Goal: Task Accomplishment & Management: Use online tool/utility

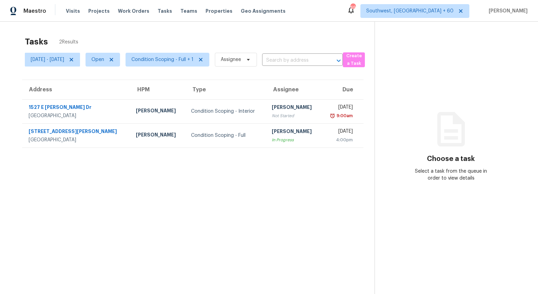
click at [175, 38] on div "Tasks 2 Results" at bounding box center [199, 42] width 349 height 18
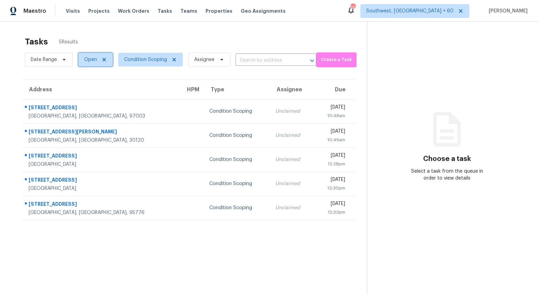
click at [88, 62] on span "Open" at bounding box center [90, 59] width 13 height 7
click at [91, 90] on label "Closed" at bounding box center [94, 88] width 25 height 7
click at [86, 90] on input "Closed" at bounding box center [84, 87] width 4 height 4
checkbox input "true"
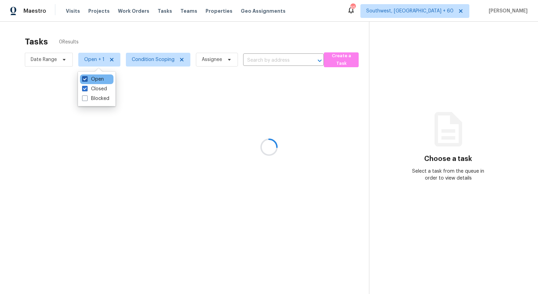
click at [95, 81] on label "Open" at bounding box center [93, 79] width 22 height 7
click at [86, 80] on input "Open" at bounding box center [84, 78] width 4 height 4
checkbox input "false"
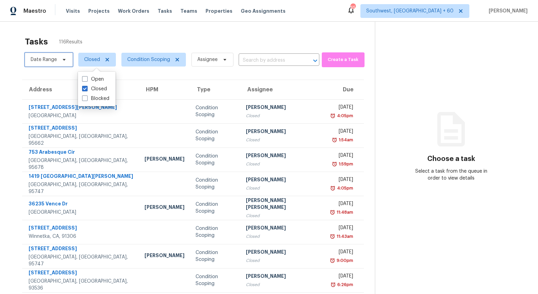
click at [52, 58] on span "Date Range" at bounding box center [44, 59] width 26 height 7
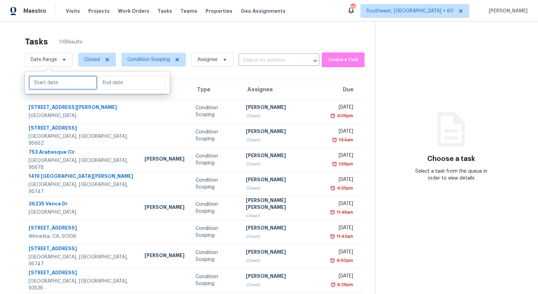
click at [68, 78] on input "text" at bounding box center [63, 83] width 68 height 14
select select "8"
select select "2025"
select select "9"
select select "2025"
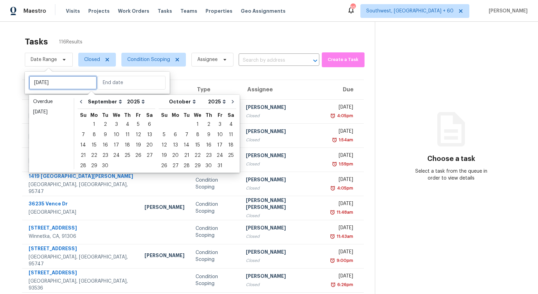
type input "Sun, Sep 28"
type input "Mon, Sep 29"
click at [83, 149] on div "14" at bounding box center [83, 145] width 11 height 10
type input "Sun, Sep 14"
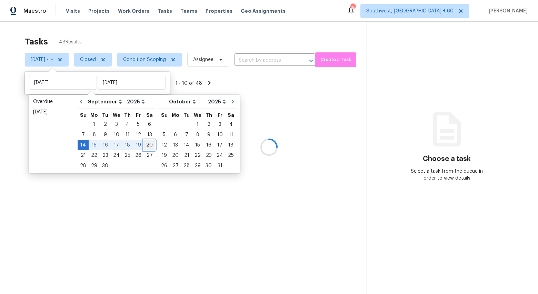
click at [144, 147] on div "20" at bounding box center [149, 145] width 11 height 10
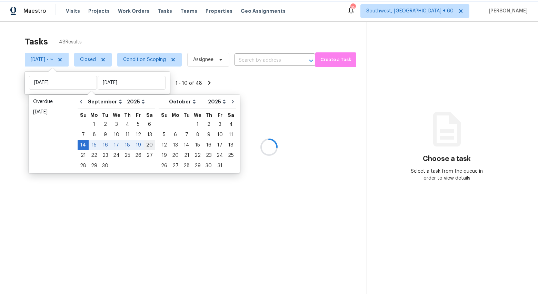
type input "Sat, Sep 20"
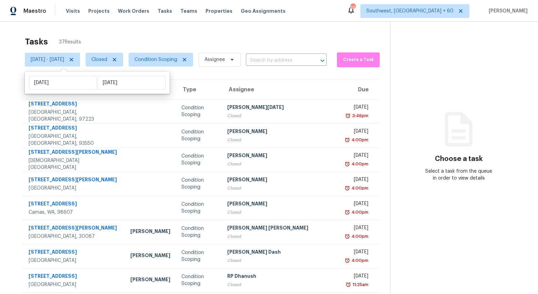
click at [146, 26] on div "Tasks 37 Results Sun, Sep 14 - Sat, Sep 20 Closed Condition Scoping Assignee ​ …" at bounding box center [269, 190] width 538 height 337
click at [107, 62] on span "Closed" at bounding box center [99, 59] width 16 height 7
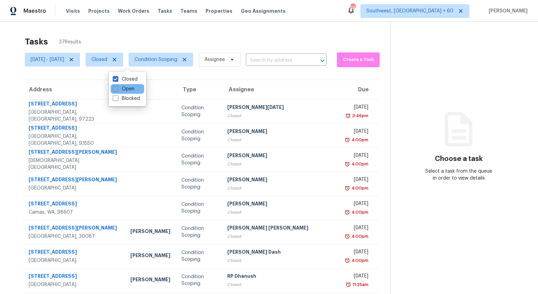
click at [121, 90] on label "Open" at bounding box center [124, 88] width 22 height 7
click at [117, 90] on input "Open" at bounding box center [115, 87] width 4 height 4
checkbox input "true"
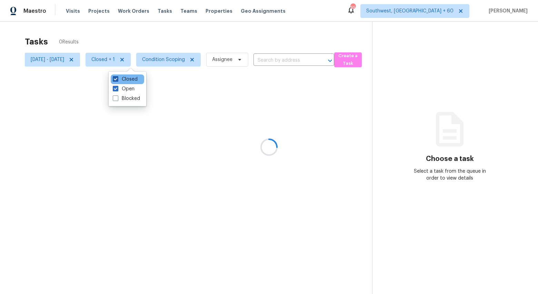
click at [124, 80] on label "Closed" at bounding box center [125, 79] width 25 height 7
click at [117, 80] on input "Closed" at bounding box center [115, 78] width 4 height 4
checkbox input "false"
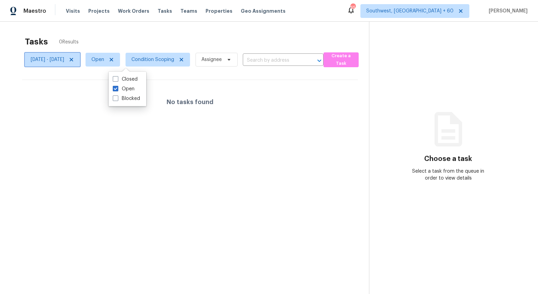
click at [73, 60] on icon at bounding box center [71, 59] width 3 height 3
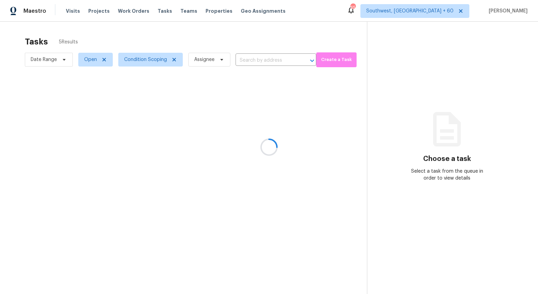
click at [82, 36] on div at bounding box center [269, 147] width 538 height 294
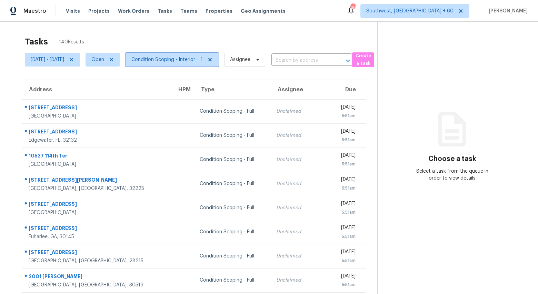
click at [173, 59] on span "Condition Scoping - Interior + 1" at bounding box center [166, 59] width 71 height 7
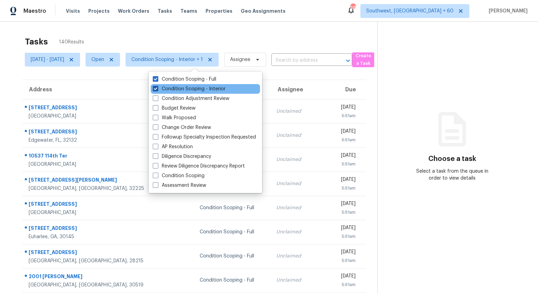
click at [172, 90] on label "Condition Scoping - Interior" at bounding box center [189, 88] width 73 height 7
click at [157, 90] on input "Condition Scoping - Interior" at bounding box center [155, 87] width 4 height 4
checkbox input "false"
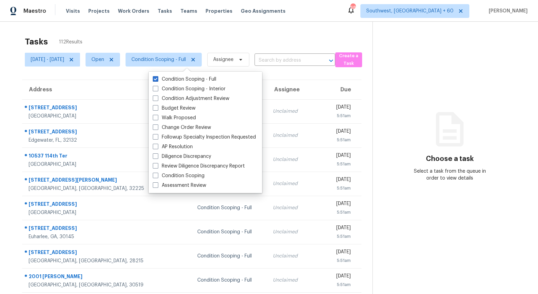
click at [134, 36] on div "Tasks 112 Results" at bounding box center [198, 42] width 347 height 18
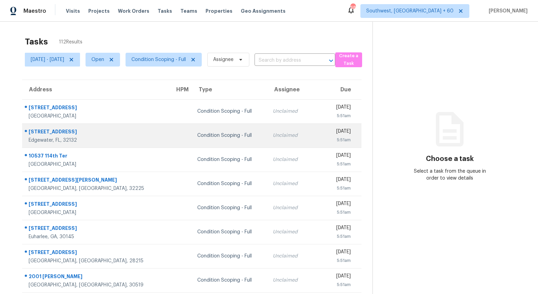
scroll to position [65, 0]
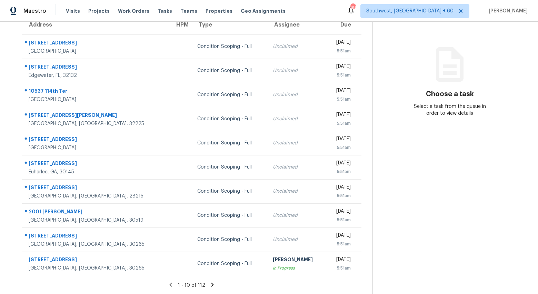
click at [214, 286] on icon at bounding box center [212, 285] width 6 height 6
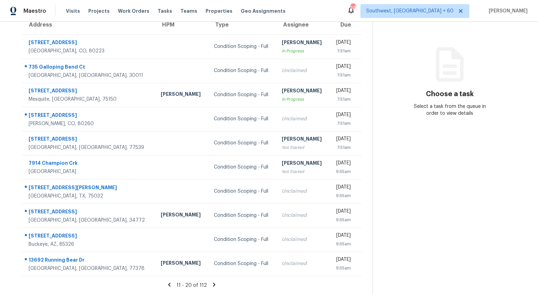
click at [215, 285] on icon at bounding box center [214, 285] width 2 height 4
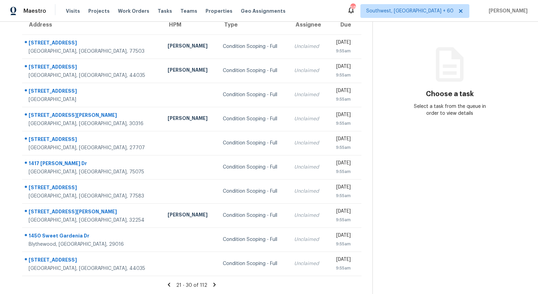
click at [216, 285] on icon at bounding box center [214, 285] width 2 height 4
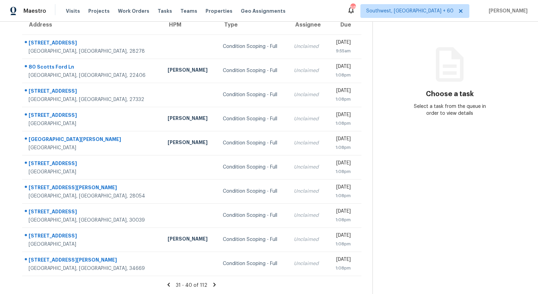
click at [216, 284] on icon at bounding box center [214, 285] width 2 height 4
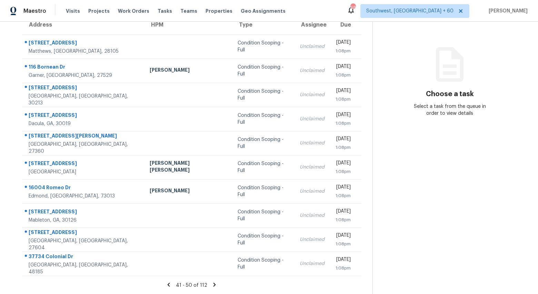
click at [216, 285] on icon at bounding box center [214, 285] width 2 height 4
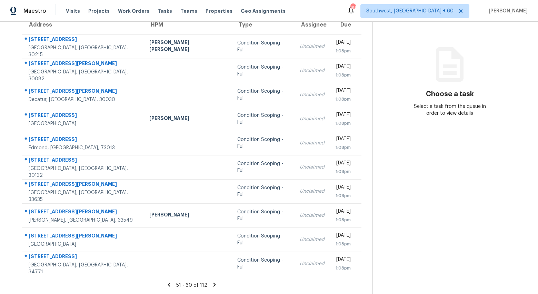
click at [216, 284] on icon at bounding box center [214, 285] width 2 height 4
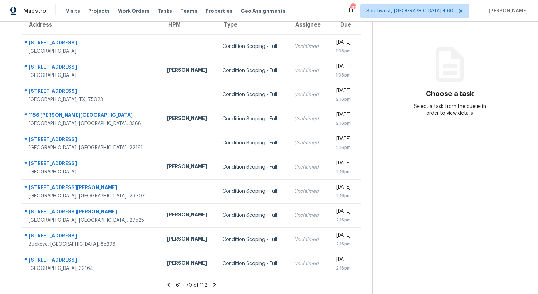
click at [216, 284] on icon at bounding box center [214, 285] width 2 height 4
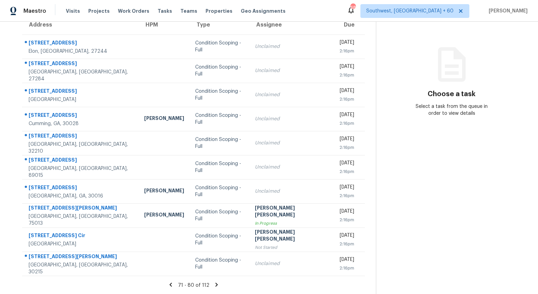
click at [217, 285] on icon at bounding box center [216, 285] width 6 height 6
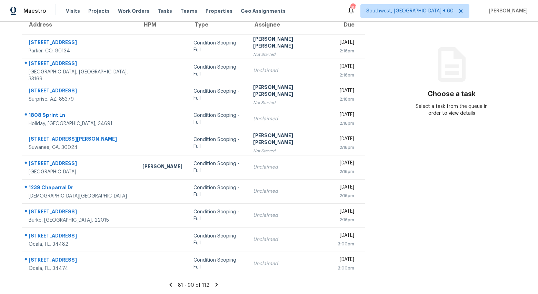
click at [216, 285] on icon at bounding box center [216, 285] width 2 height 4
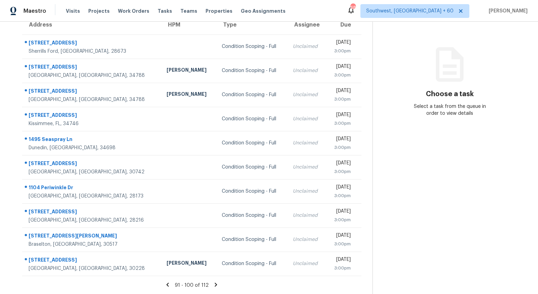
click at [217, 285] on icon at bounding box center [216, 285] width 2 height 4
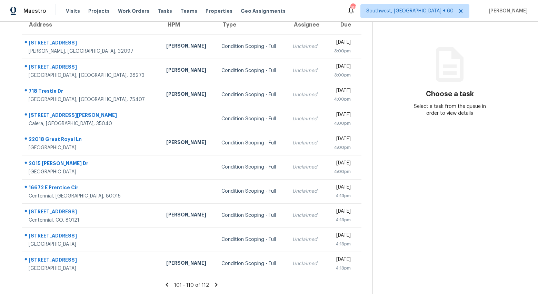
scroll to position [0, 0]
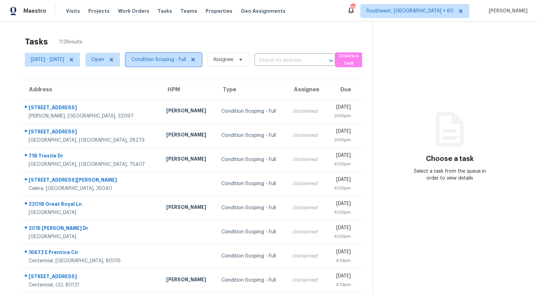
click at [183, 62] on span "Condition Scoping - Full" at bounding box center [158, 59] width 54 height 7
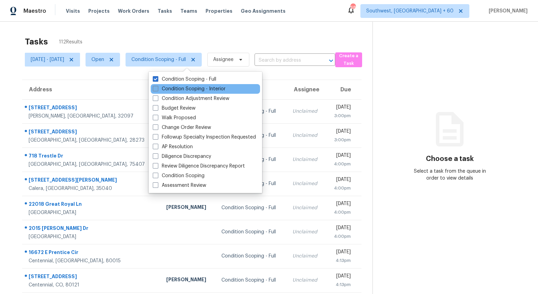
click at [179, 86] on label "Condition Scoping - Interior" at bounding box center [189, 88] width 73 height 7
click at [157, 86] on input "Condition Scoping - Interior" at bounding box center [155, 87] width 4 height 4
checkbox input "true"
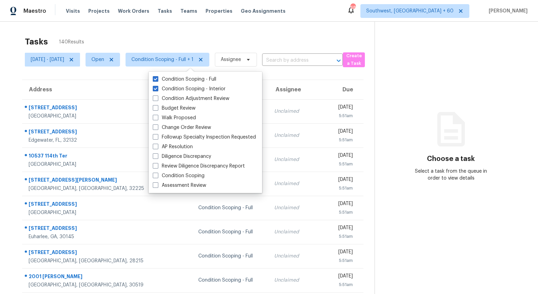
click at [147, 39] on div "Tasks 140 Results" at bounding box center [199, 42] width 349 height 18
